Goal: Information Seeking & Learning: Learn about a topic

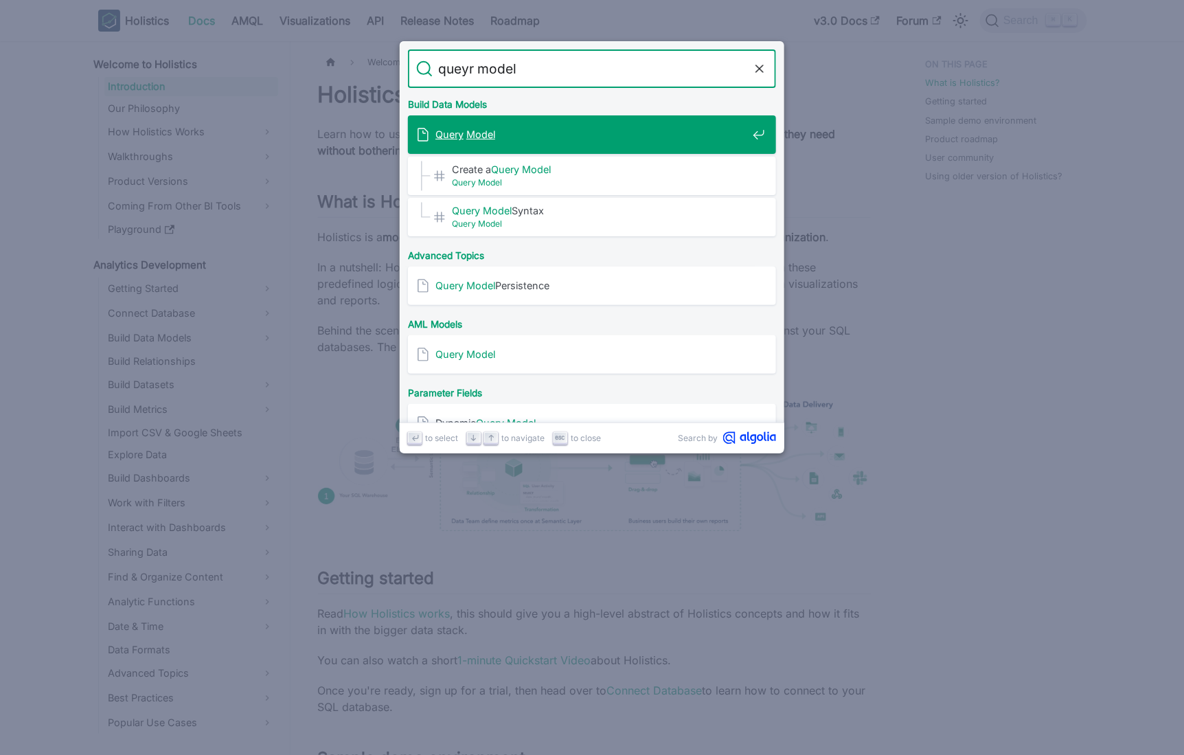
type input "queyr"
type input "query model"
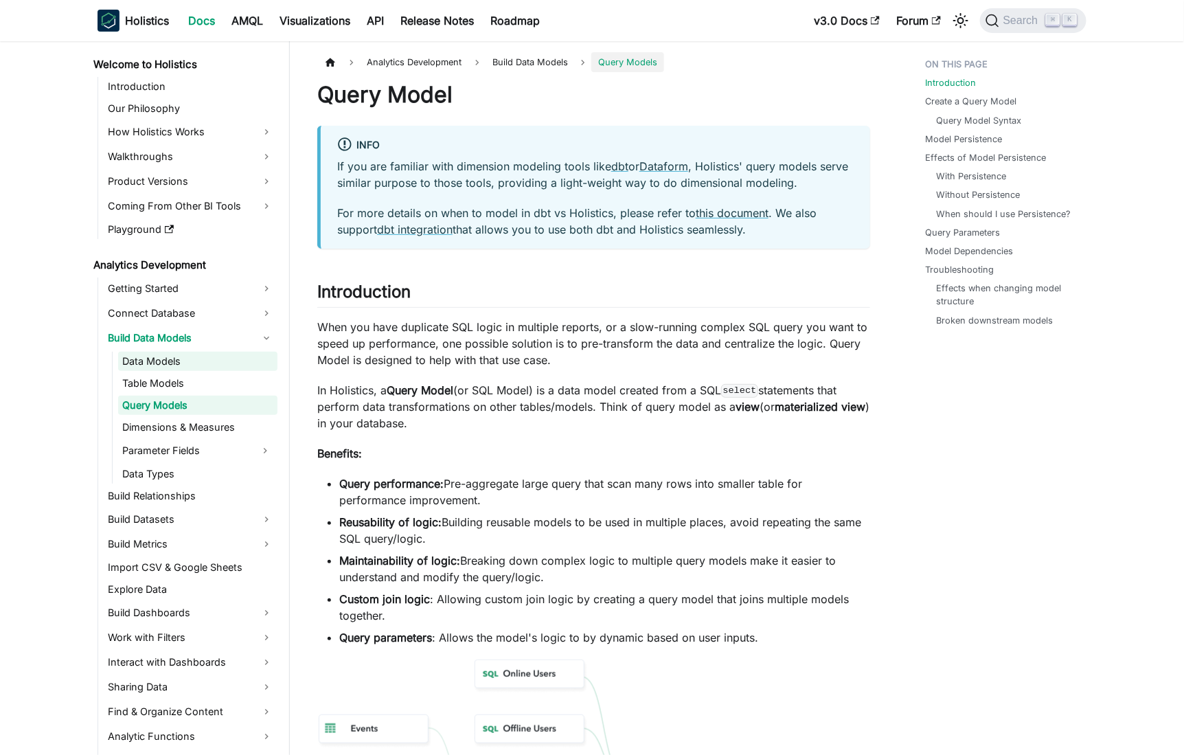
click at [177, 360] on link "Data Models" at bounding box center [197, 361] width 159 height 19
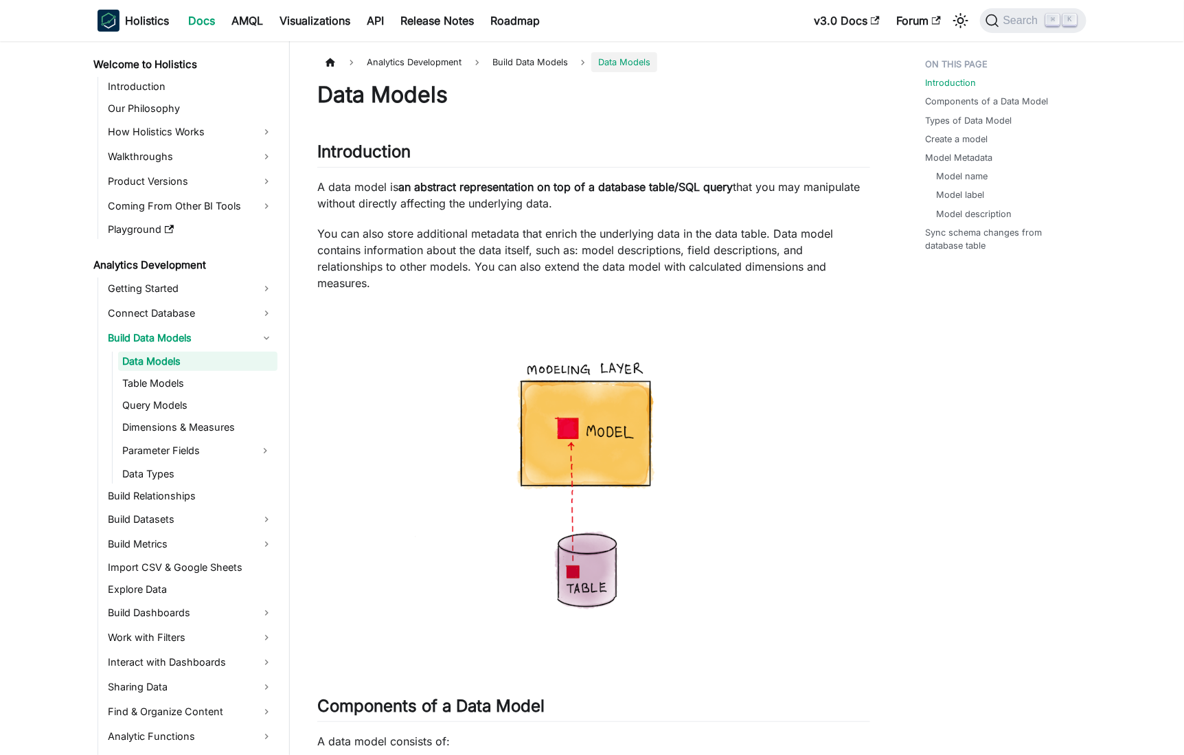
click at [577, 182] on strong "an abstract representation on top of a database table/SQL query" at bounding box center [565, 187] width 334 height 14
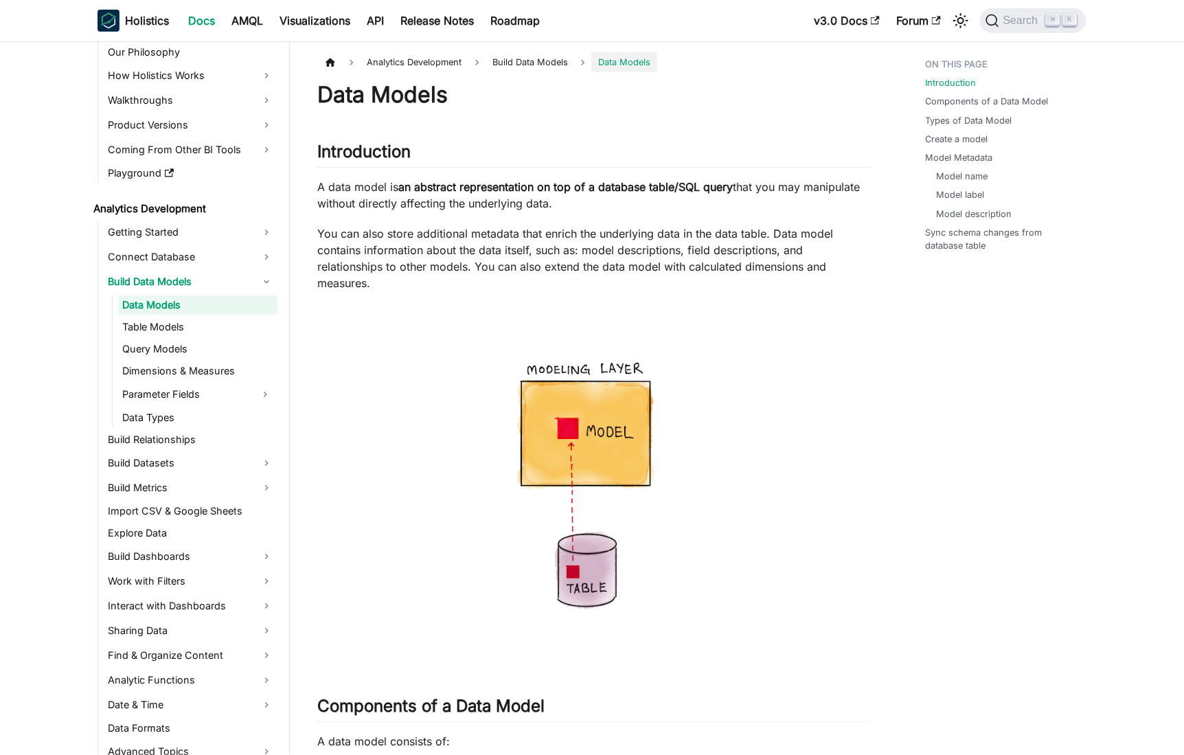
scroll to position [57, 0]
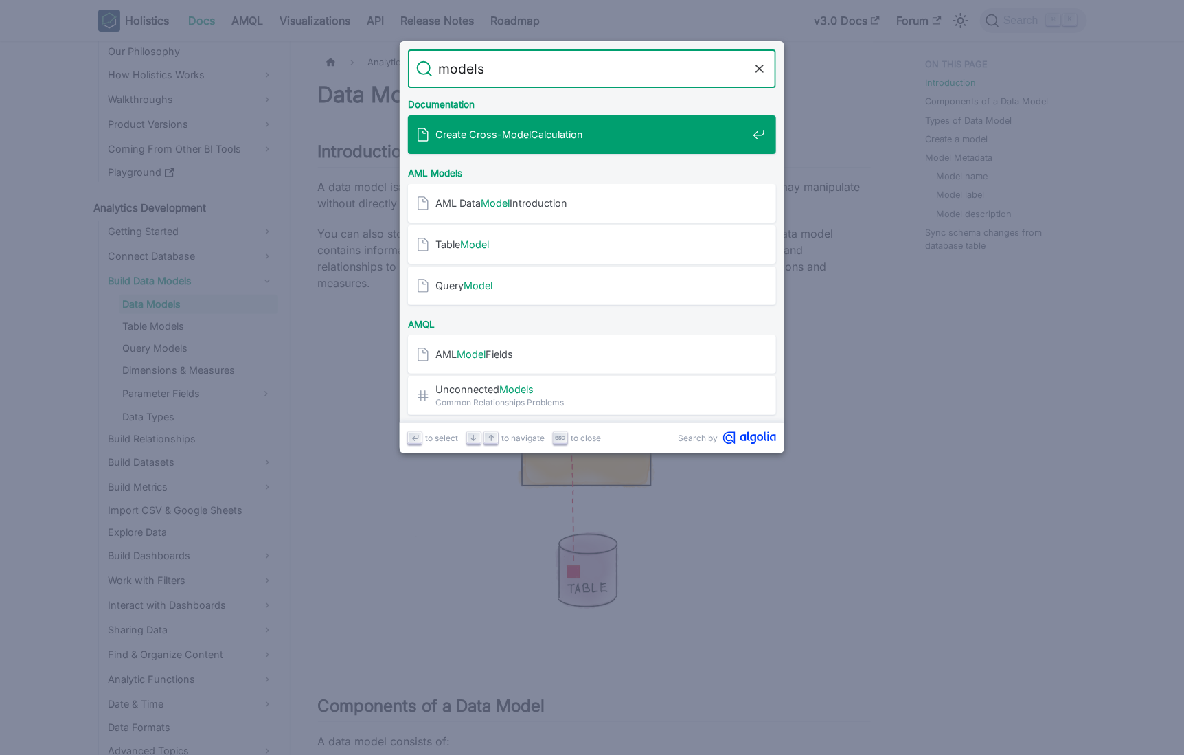
type input "models"
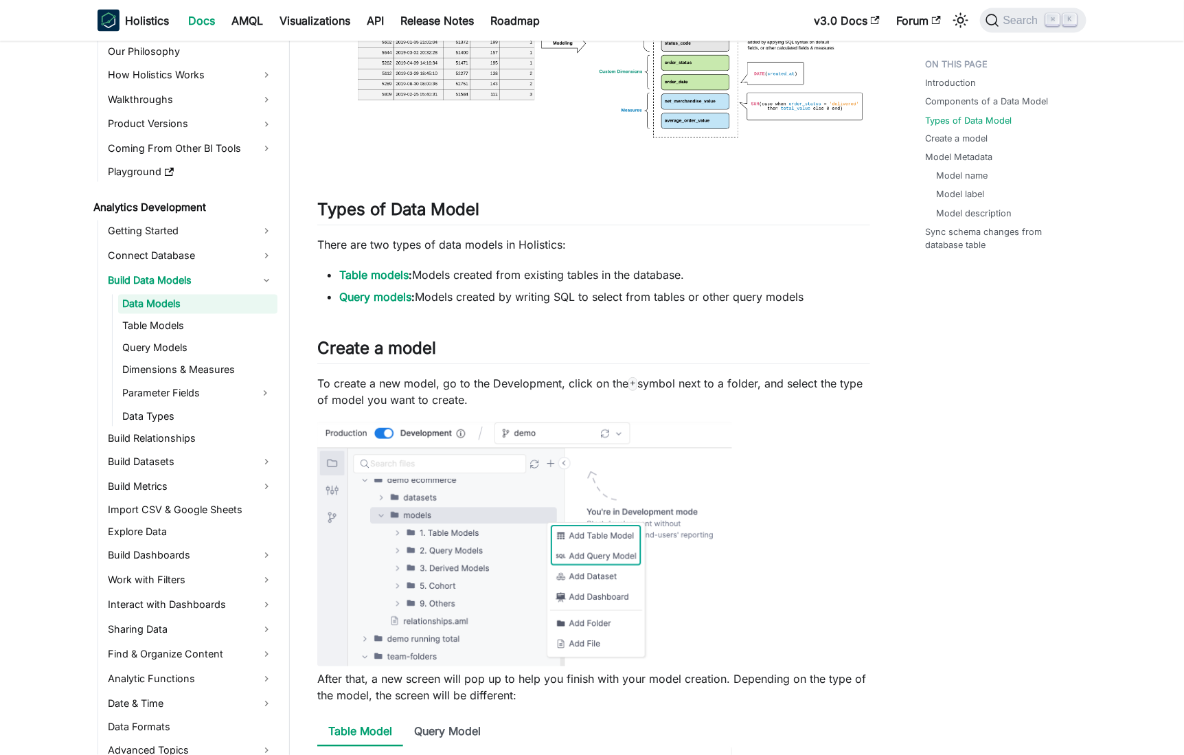
scroll to position [987, 0]
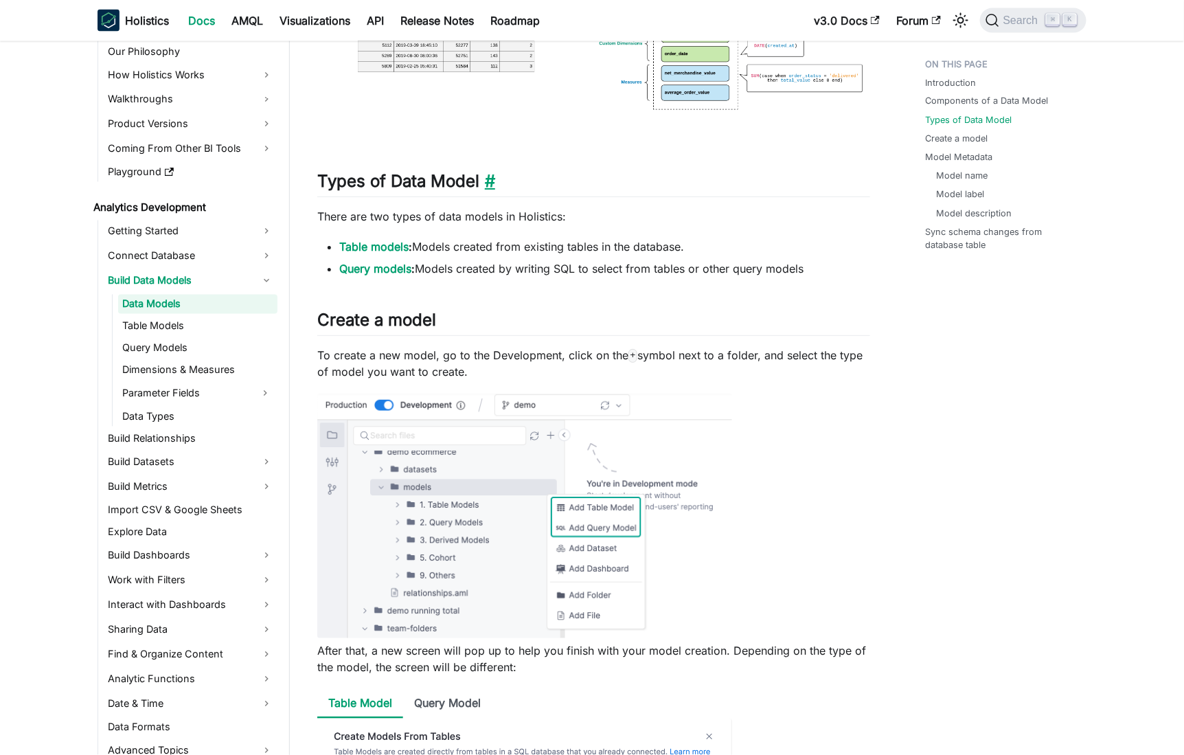
click at [492, 177] on link "​" at bounding box center [487, 181] width 16 height 20
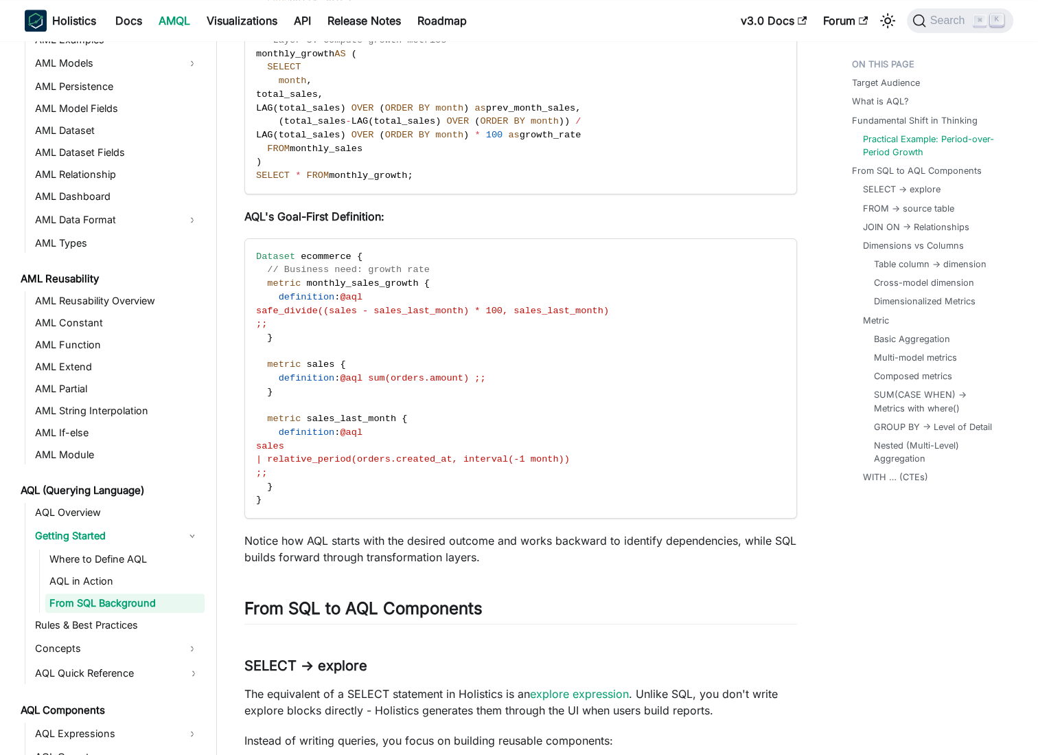
scroll to position [1644, 0]
